Goal: Task Accomplishment & Management: Manage account settings

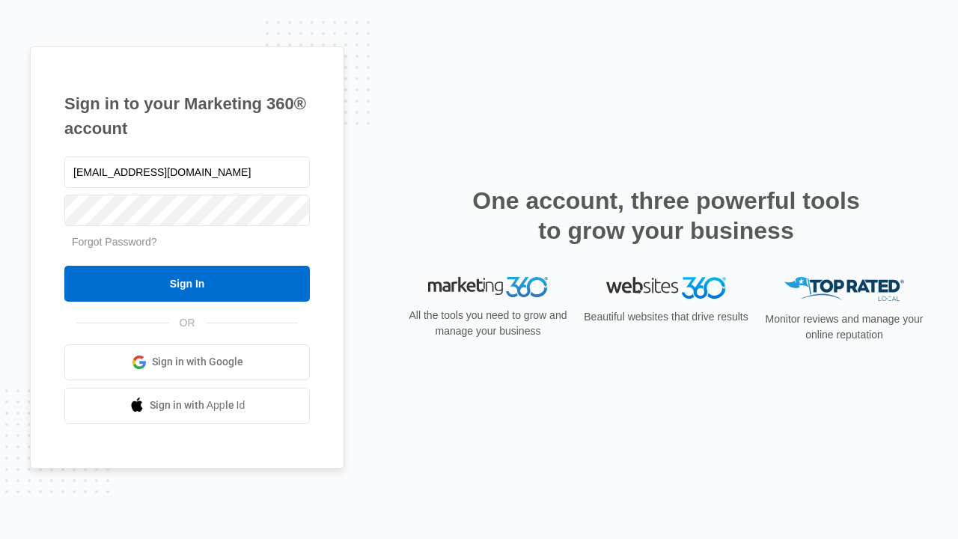
type input "dankie614@gmail.com"
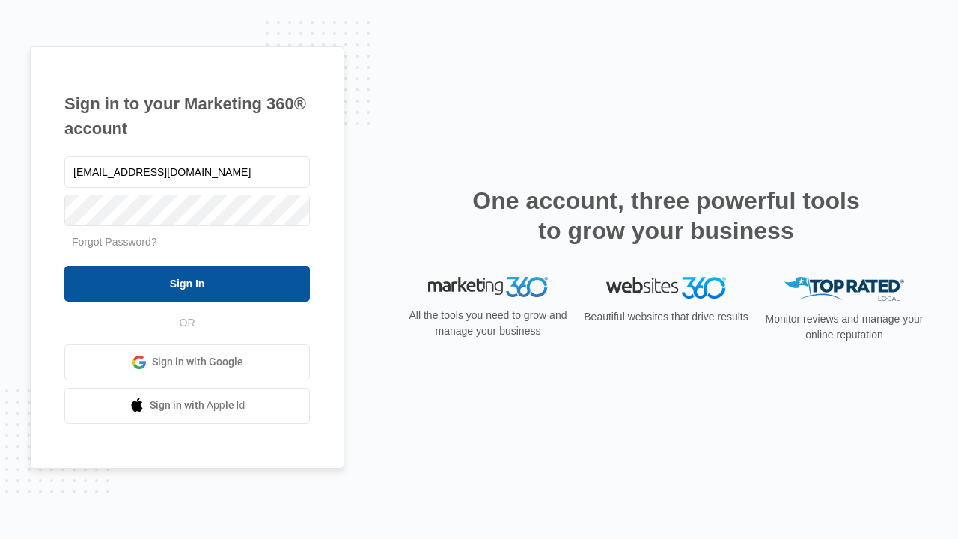
click at [187, 283] on input "Sign In" at bounding box center [186, 284] width 245 height 36
